Goal: Transaction & Acquisition: Purchase product/service

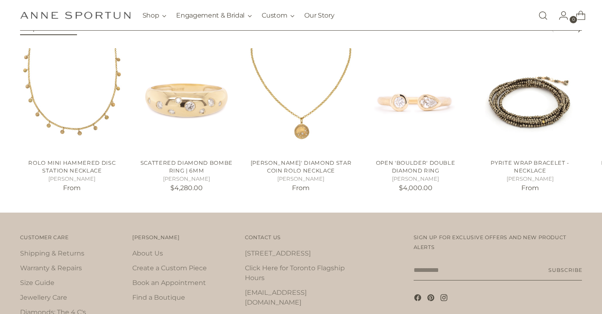
scroll to position [1427, 0]
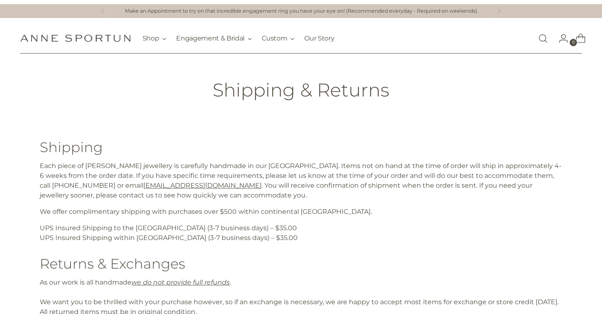
scroll to position [31, 0]
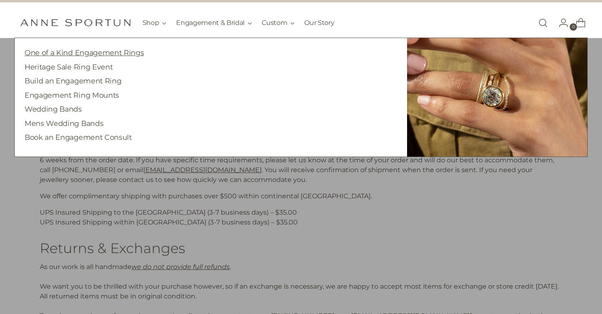
click at [113, 48] on link "One of a Kind Engagement Rings" at bounding box center [84, 52] width 119 height 9
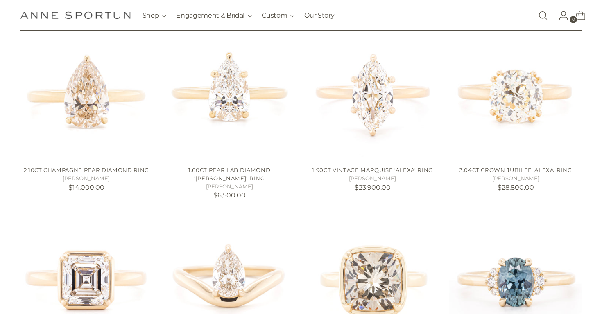
scroll to position [260, 0]
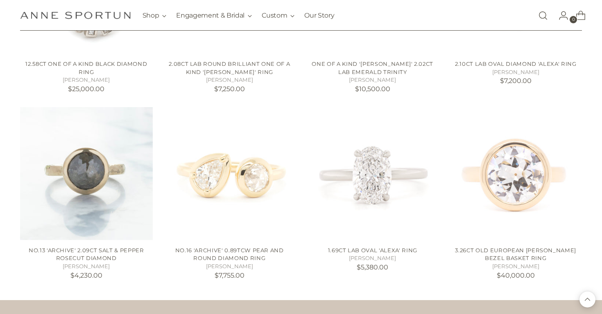
scroll to position [1063, 0]
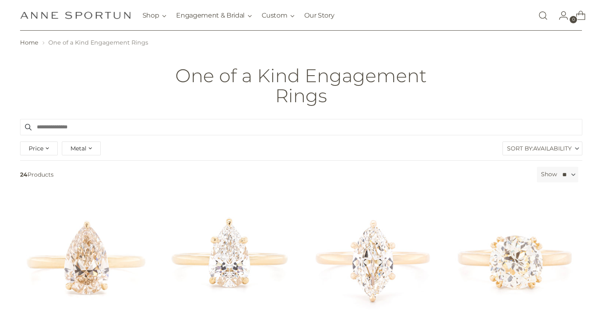
scroll to position [41, 0]
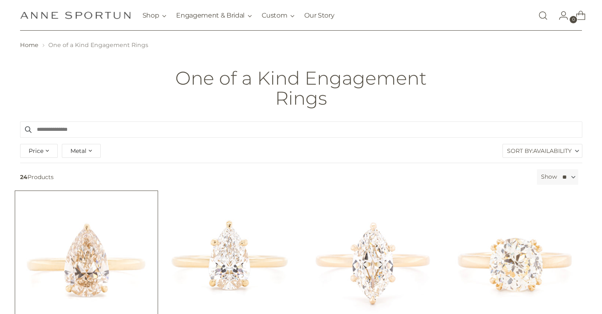
click at [0, 0] on img "2.10ct Champagne Pear Diamond Ring" at bounding box center [0, 0] width 0 height 0
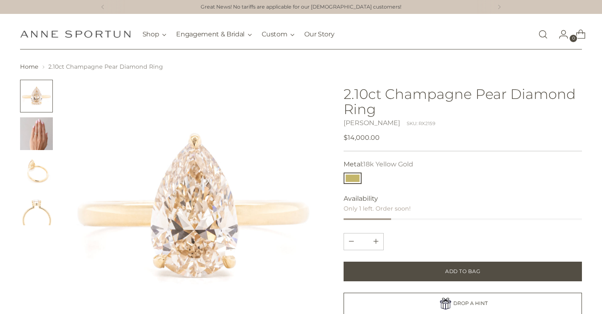
click at [39, 148] on img "Change image to image 2" at bounding box center [36, 133] width 33 height 33
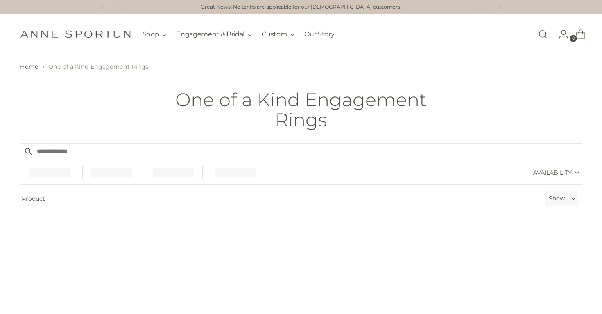
scroll to position [41, 0]
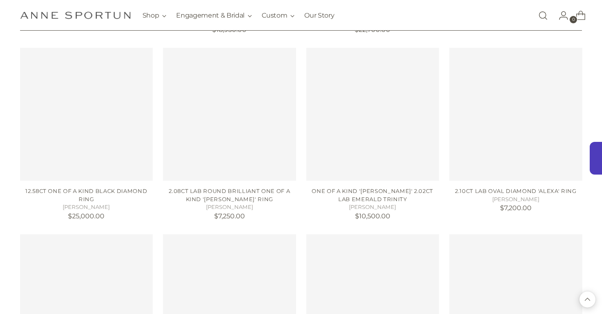
scroll to position [1180, 0]
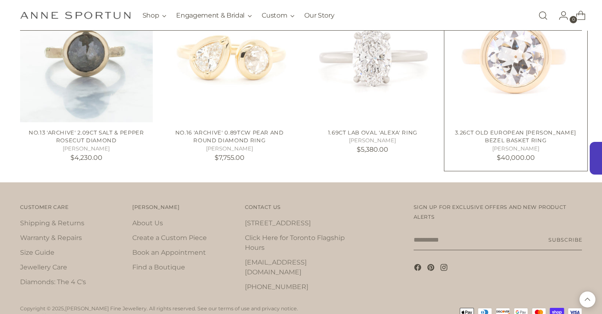
click at [0, 0] on img "3.26ct Old European Diamond Anne Bezel Basket Ring" at bounding box center [0, 0] width 0 height 0
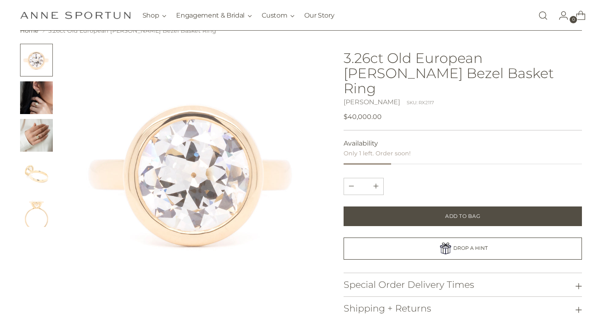
scroll to position [54, 0]
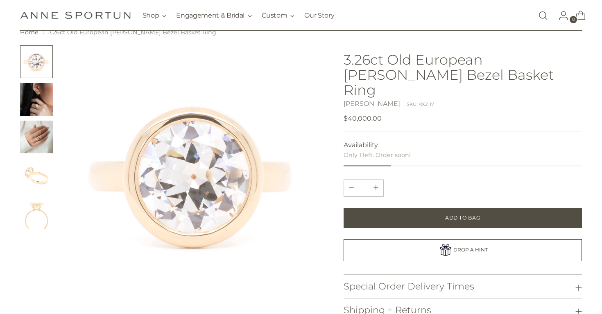
click at [34, 158] on img "Change image to image 4" at bounding box center [36, 174] width 33 height 33
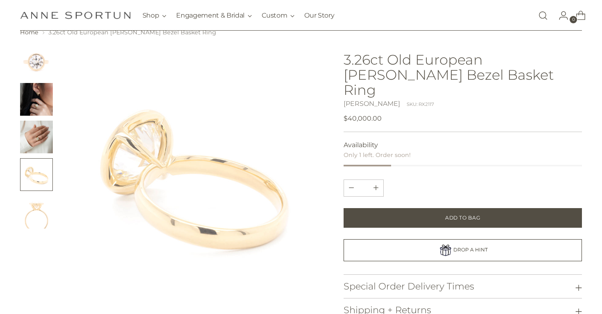
click at [39, 196] on img "Change image to image 5" at bounding box center [36, 212] width 33 height 33
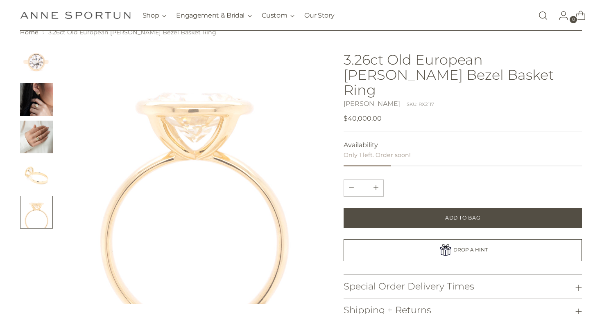
click at [37, 121] on img "Change image to image 3" at bounding box center [36, 137] width 33 height 33
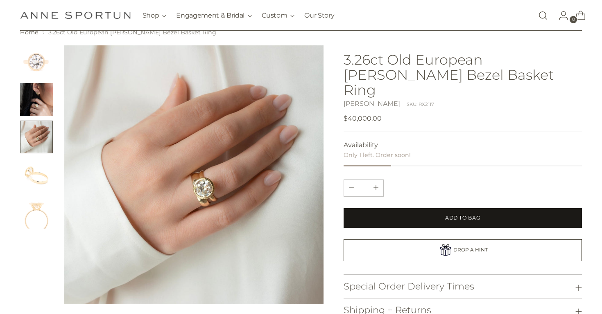
click at [373, 208] on button "Add to Bag" at bounding box center [462, 218] width 239 height 20
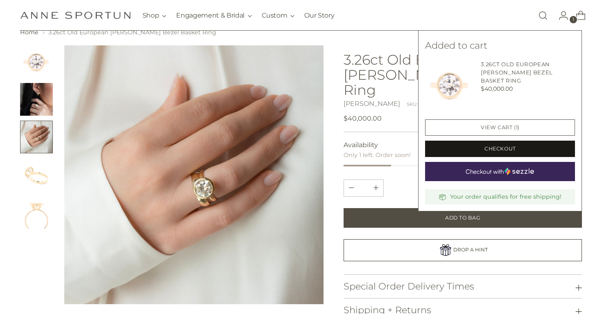
click at [481, 149] on button "Checkout" at bounding box center [500, 149] width 150 height 16
